Goal: Transaction & Acquisition: Purchase product/service

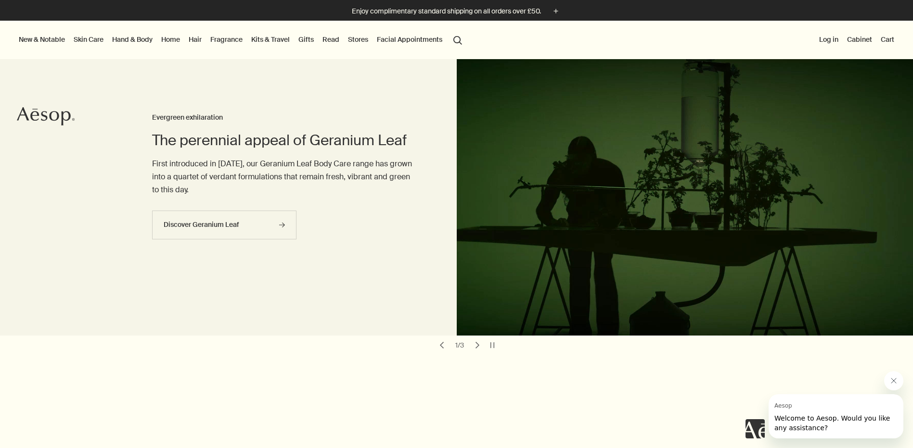
click at [173, 39] on link "Home" at bounding box center [170, 39] width 23 height 13
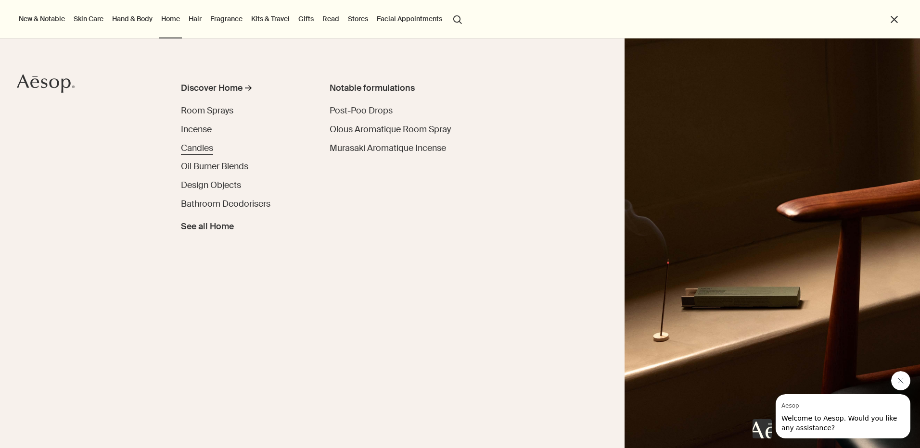
click at [191, 148] on span "Candles" at bounding box center [197, 148] width 32 height 12
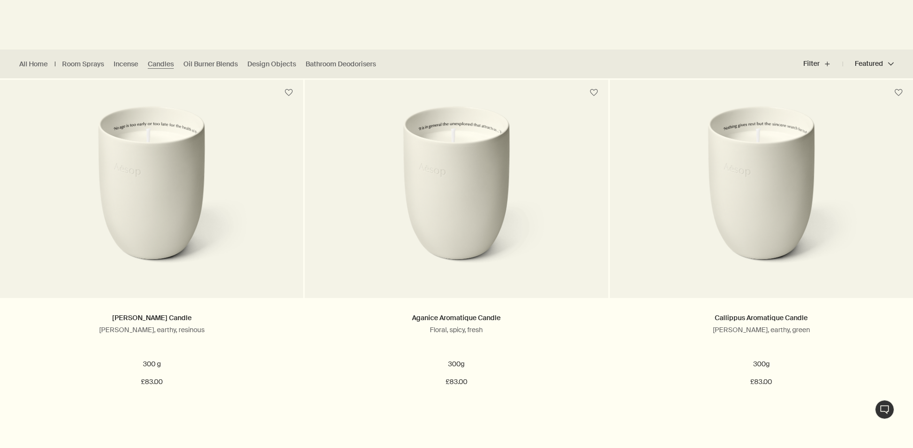
scroll to position [231, 0]
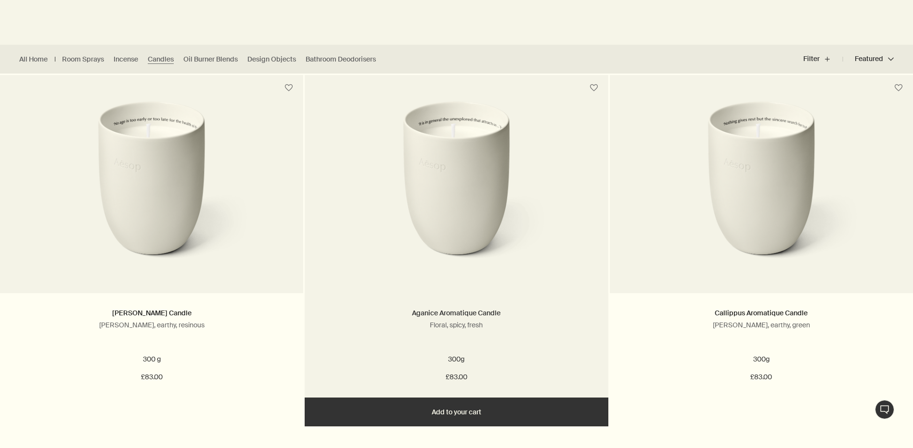
click at [471, 311] on link "Aganice Aromatique Candle" at bounding box center [456, 313] width 89 height 9
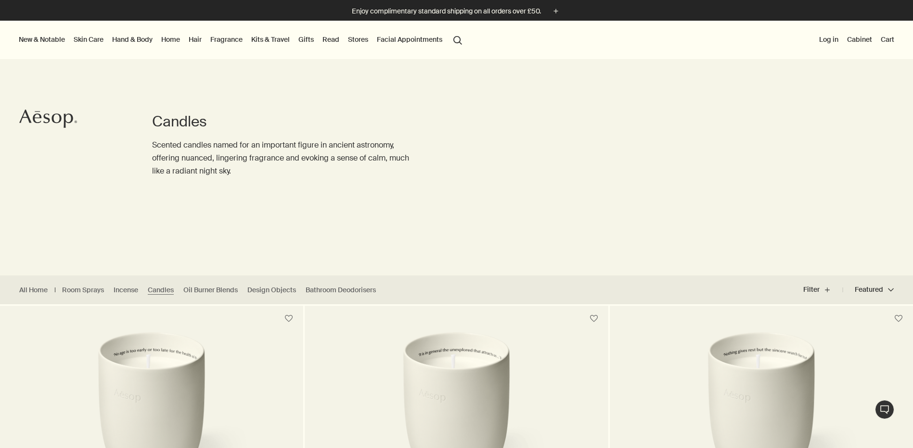
scroll to position [231, 0]
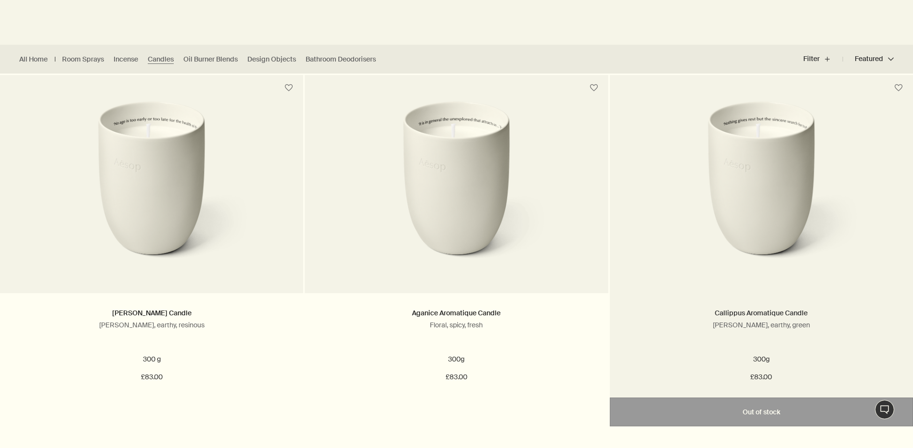
click at [754, 311] on link "Callippus Aromatique Candle" at bounding box center [760, 313] width 93 height 9
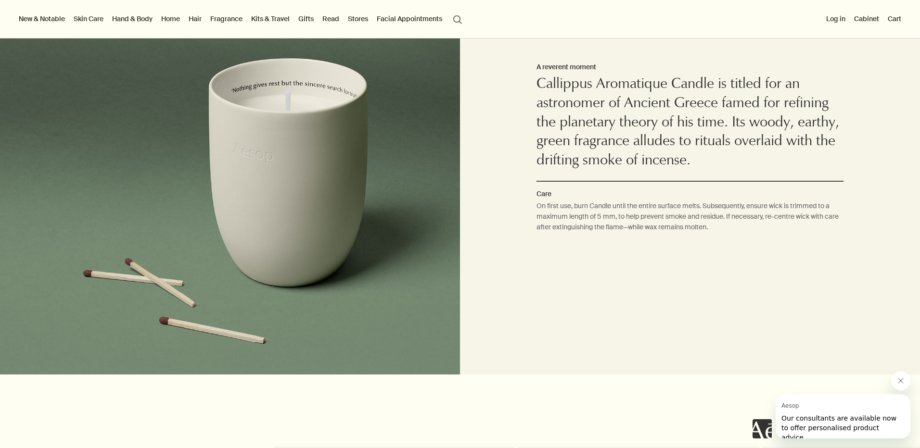
scroll to position [645, 0]
